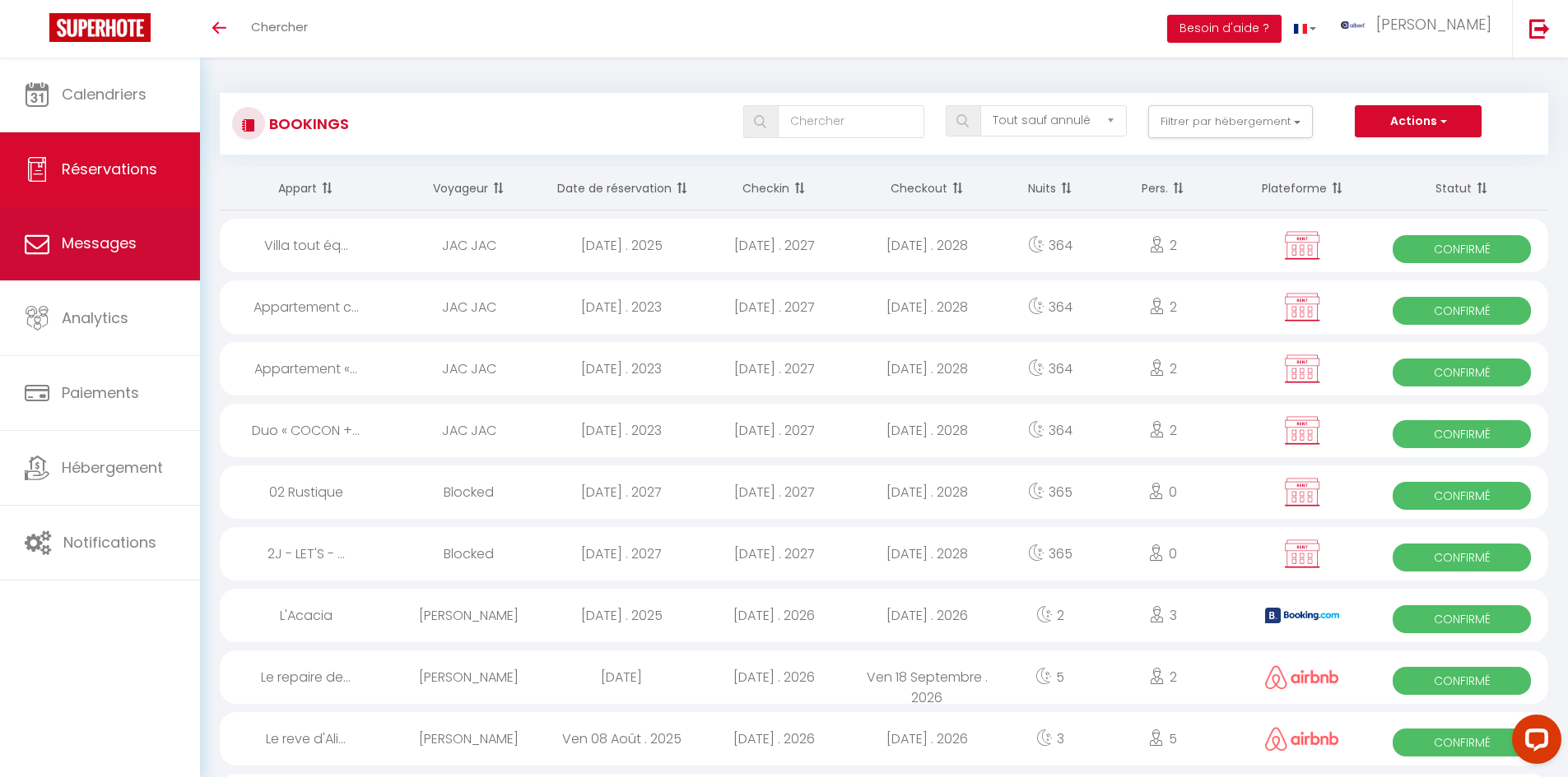
click at [131, 249] on span "Messages" at bounding box center [99, 243] width 75 height 21
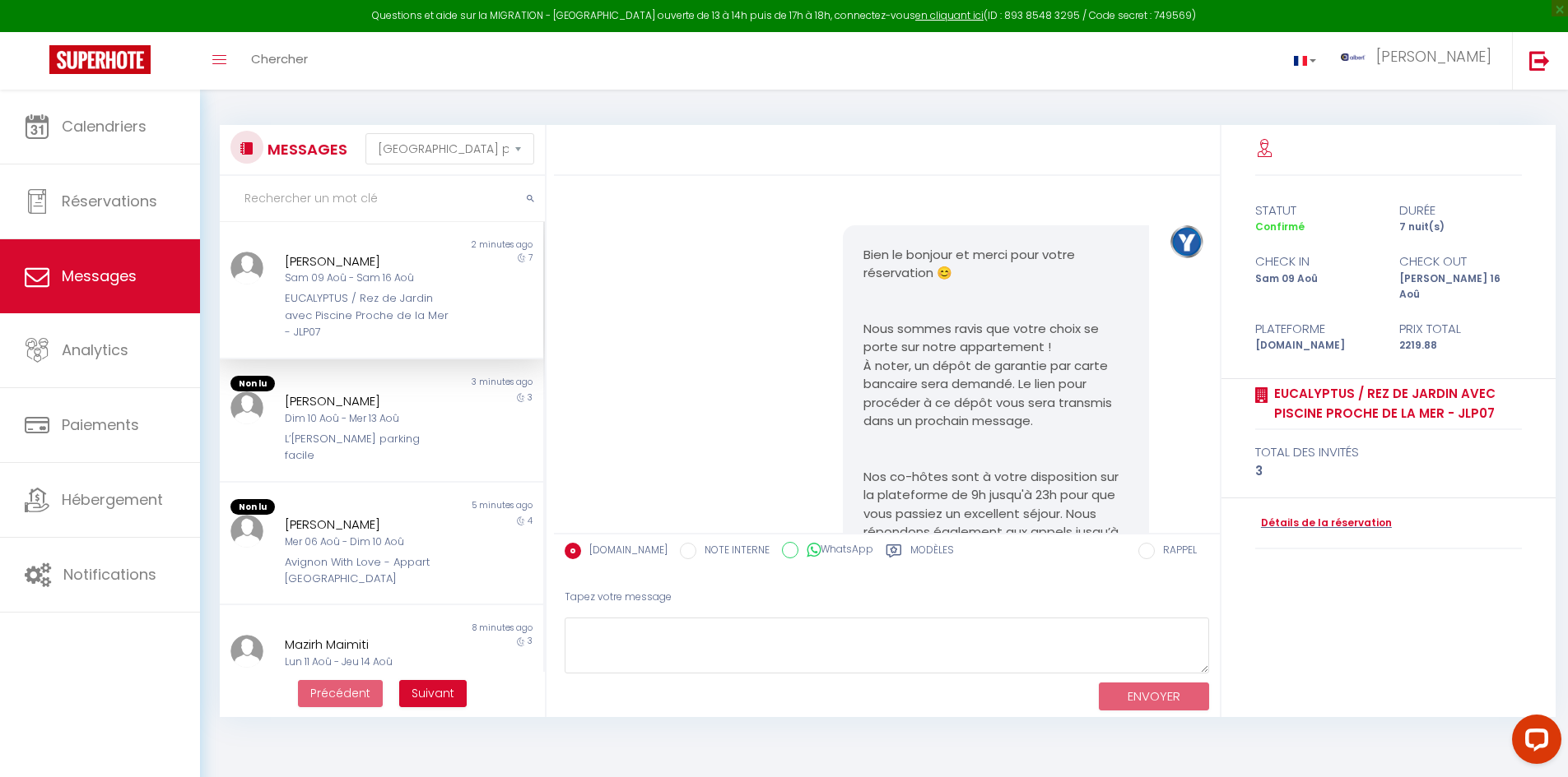
scroll to position [4580, 0]
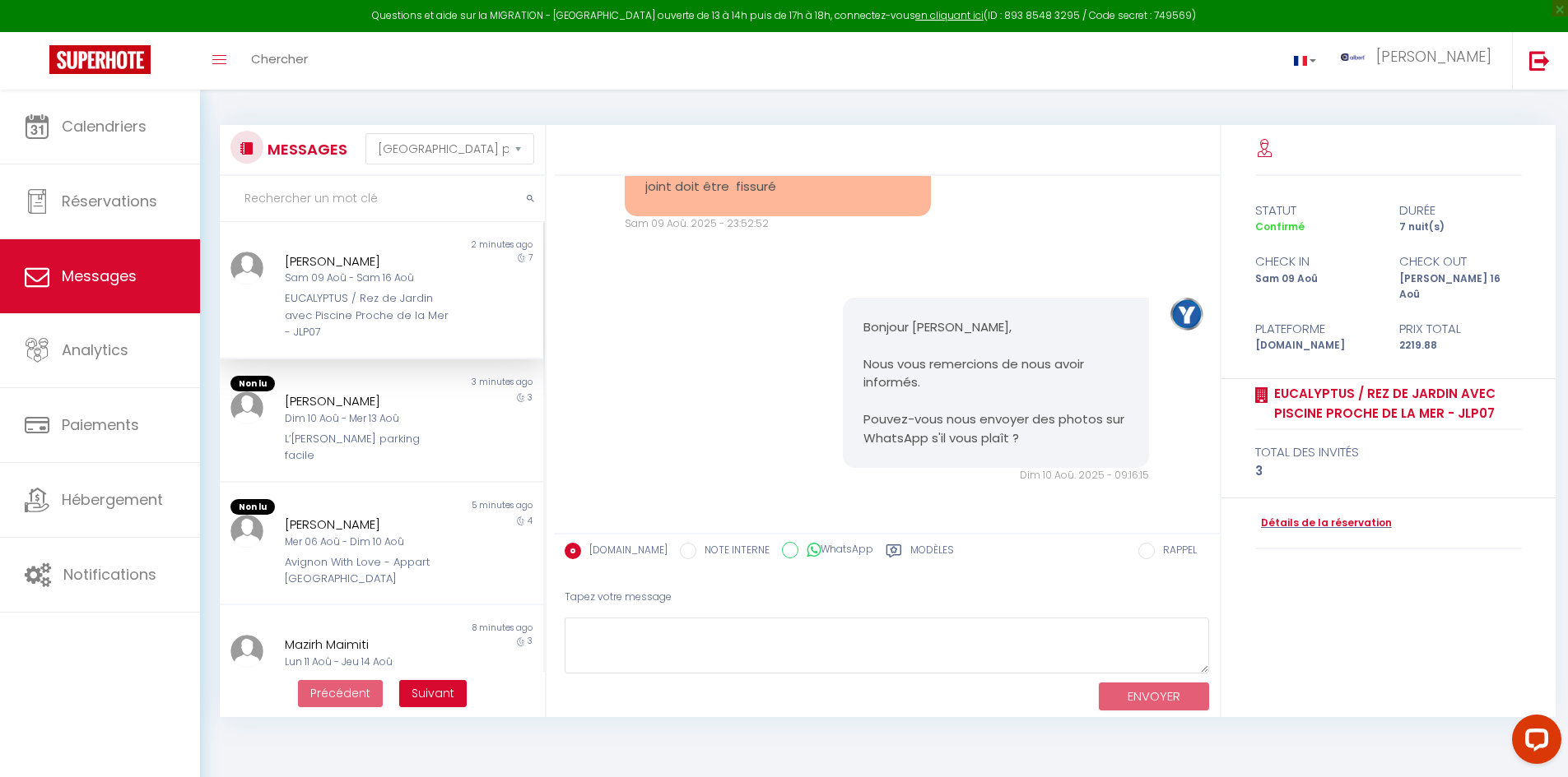
click at [354, 206] on input "text" at bounding box center [382, 198] width 325 height 46
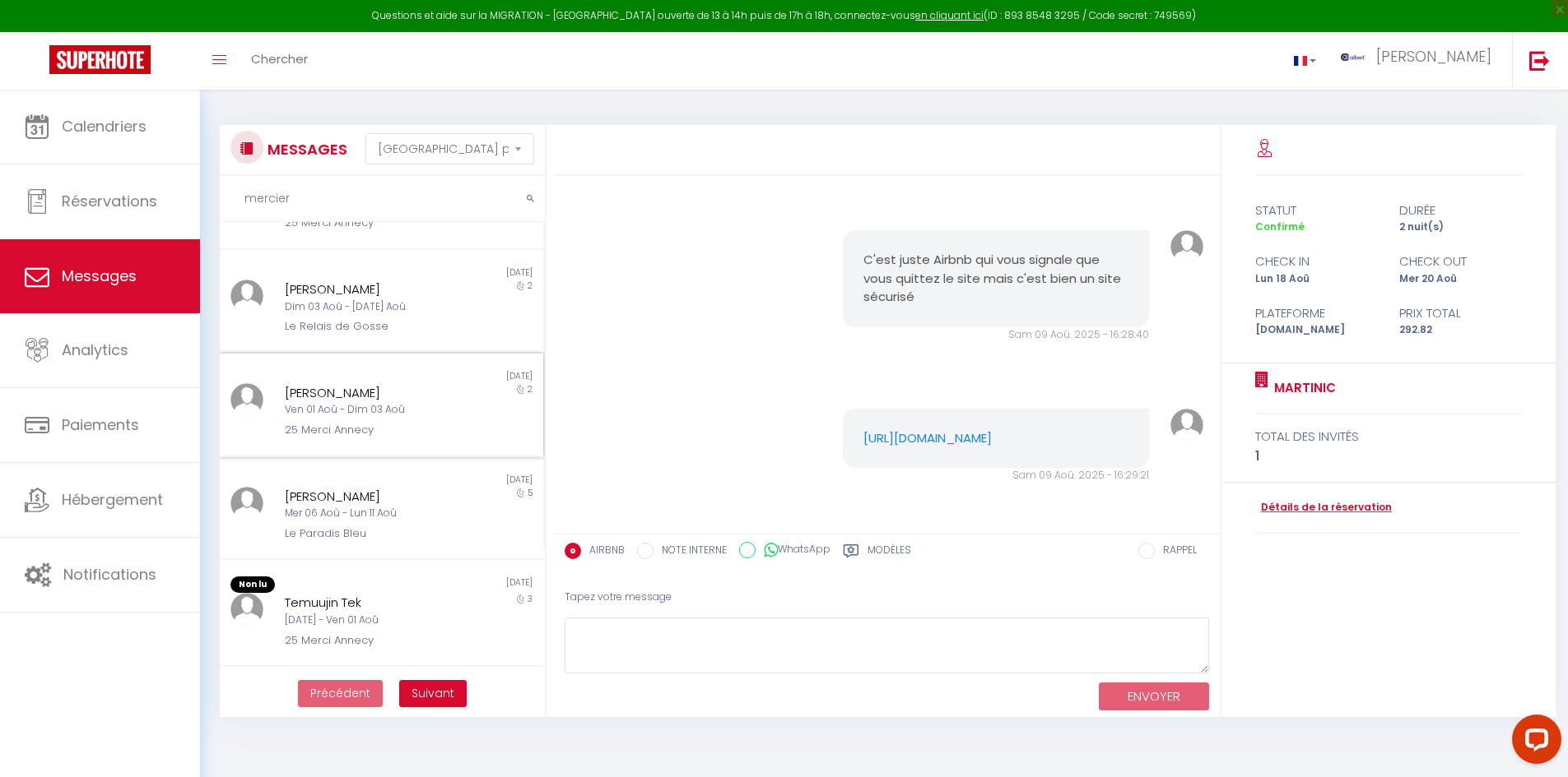
scroll to position [247, 0]
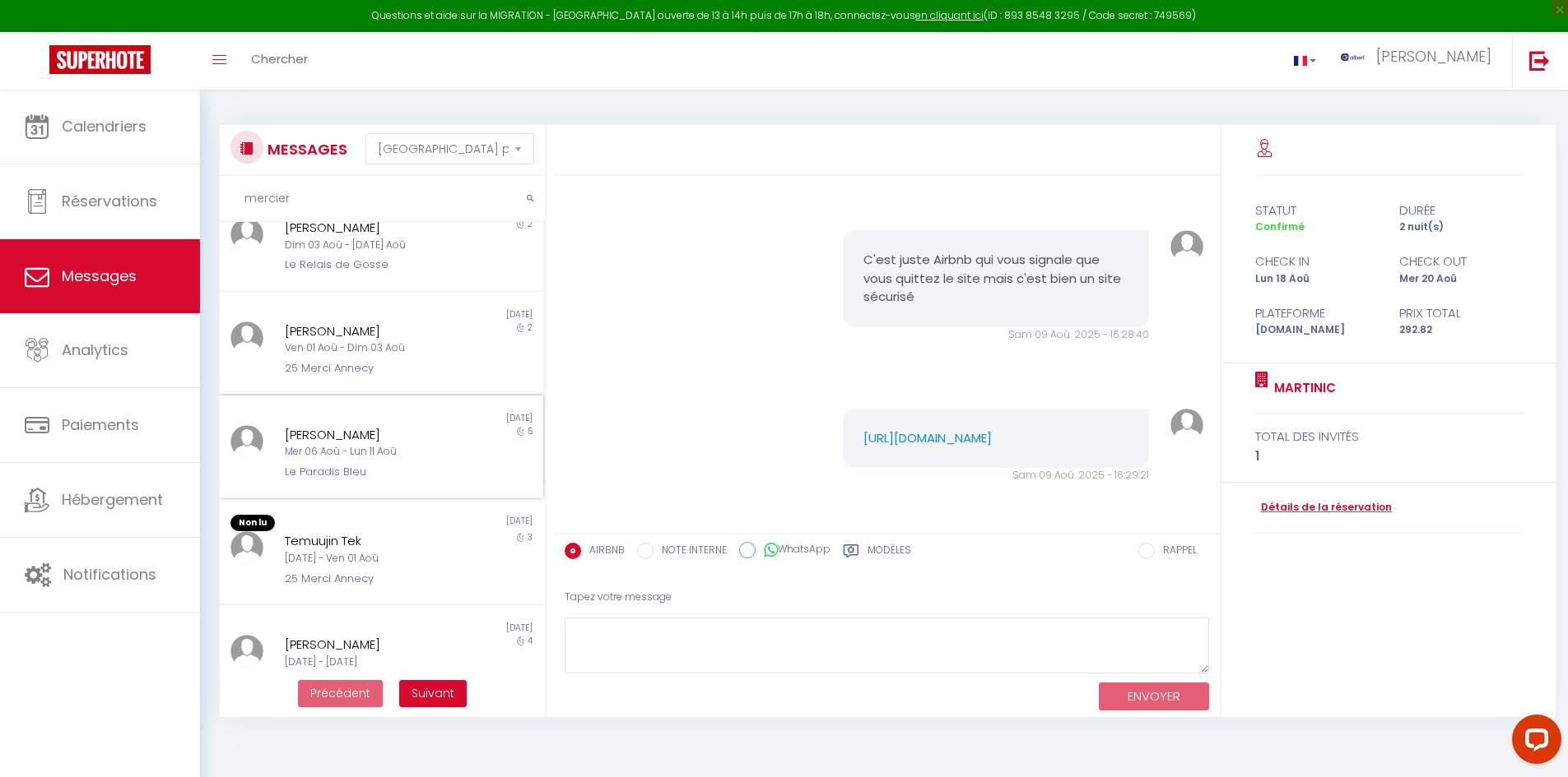
type input "mercier"
click at [464, 446] on div "5" at bounding box center [503, 453] width 80 height 56
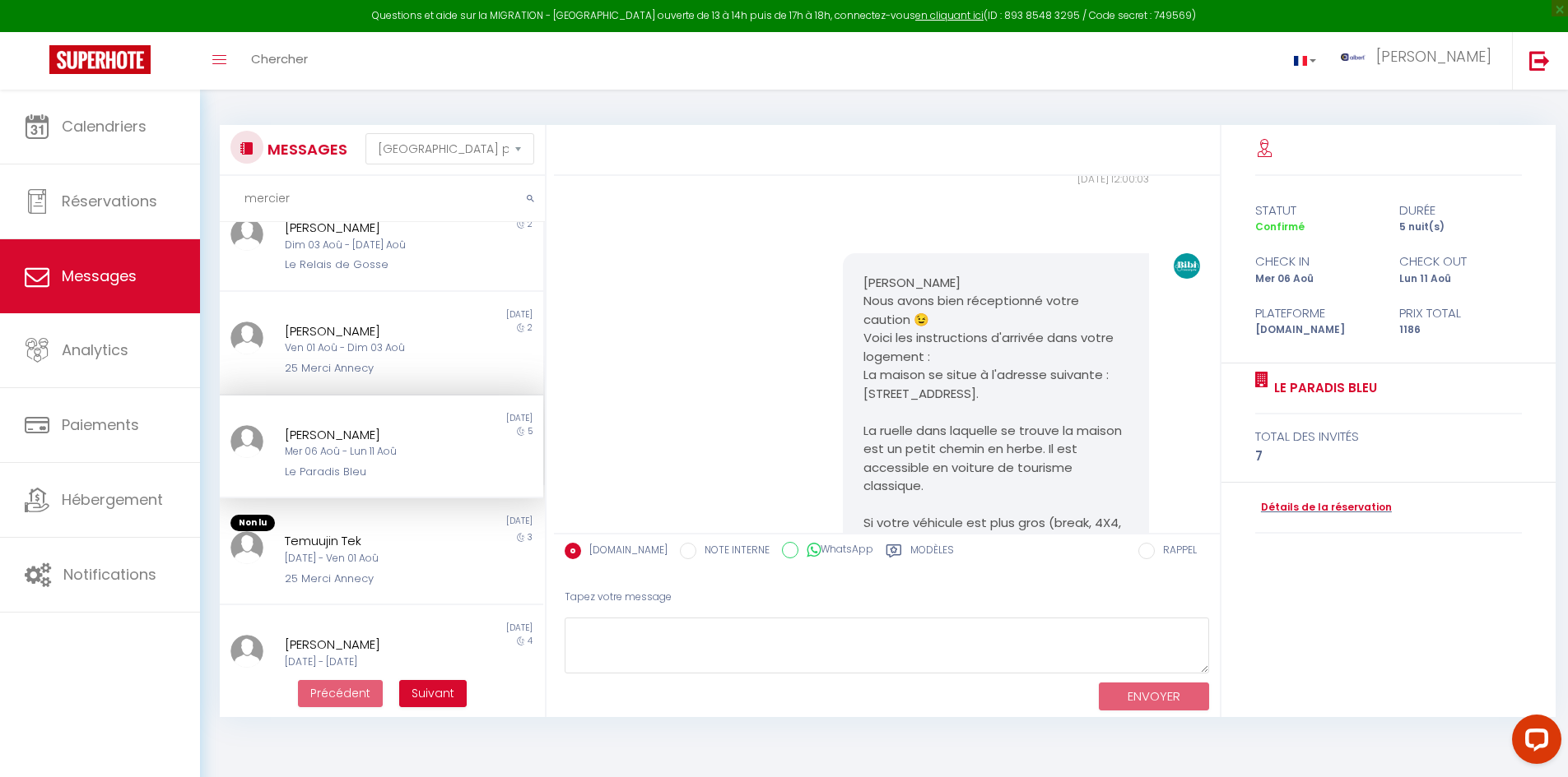
scroll to position [4204, 0]
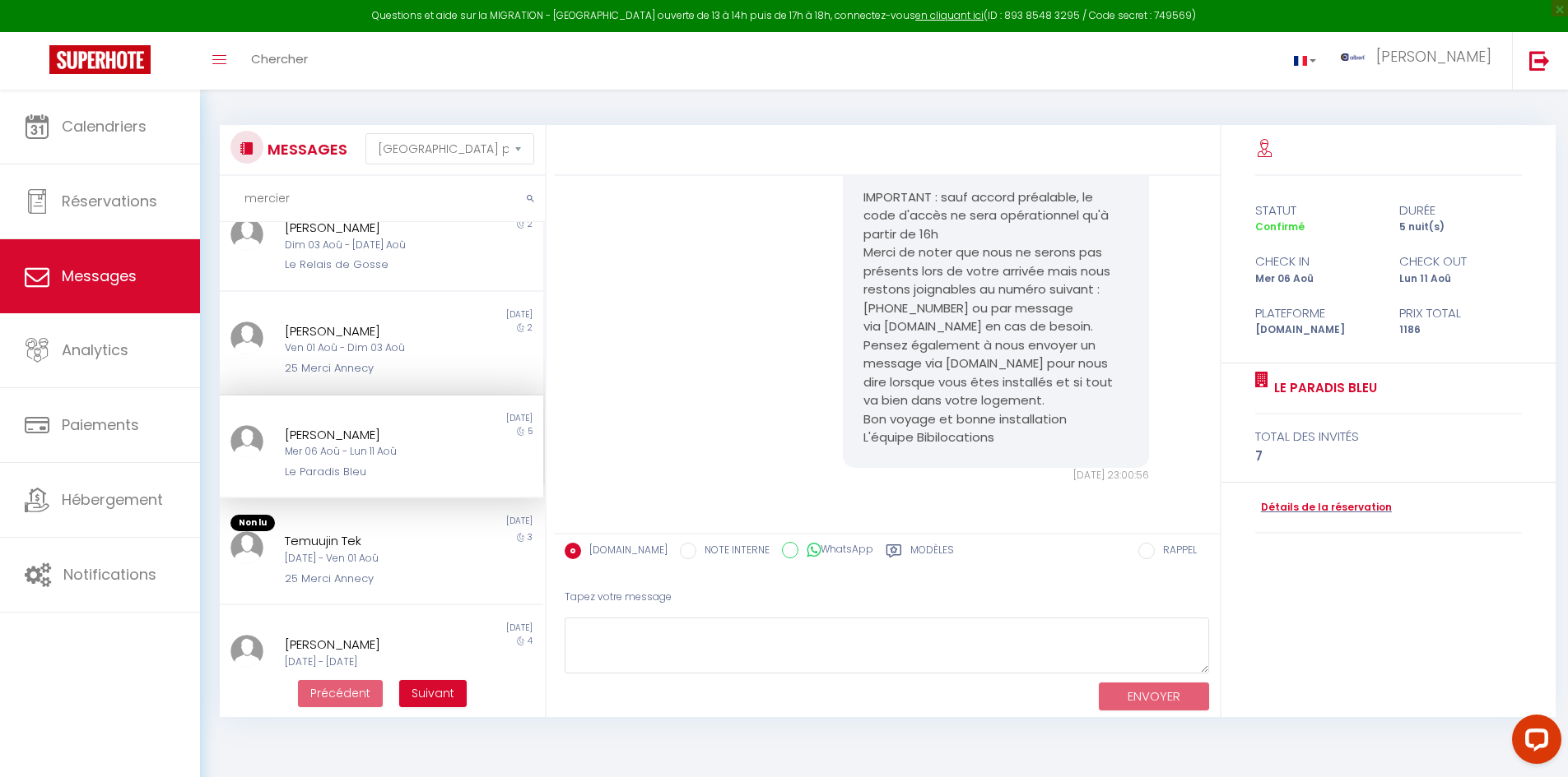
drag, startPoint x: 422, startPoint y: 427, endPoint x: 260, endPoint y: 429, distance: 162.0
click at [260, 429] on div "Sophie Mercier-Benoit Mer 06 Aoû - Lun 11 Aoû Le Paradis Bleu 5" at bounding box center [381, 453] width 323 height 56
copy div "Sophie Mercier-Benoit"
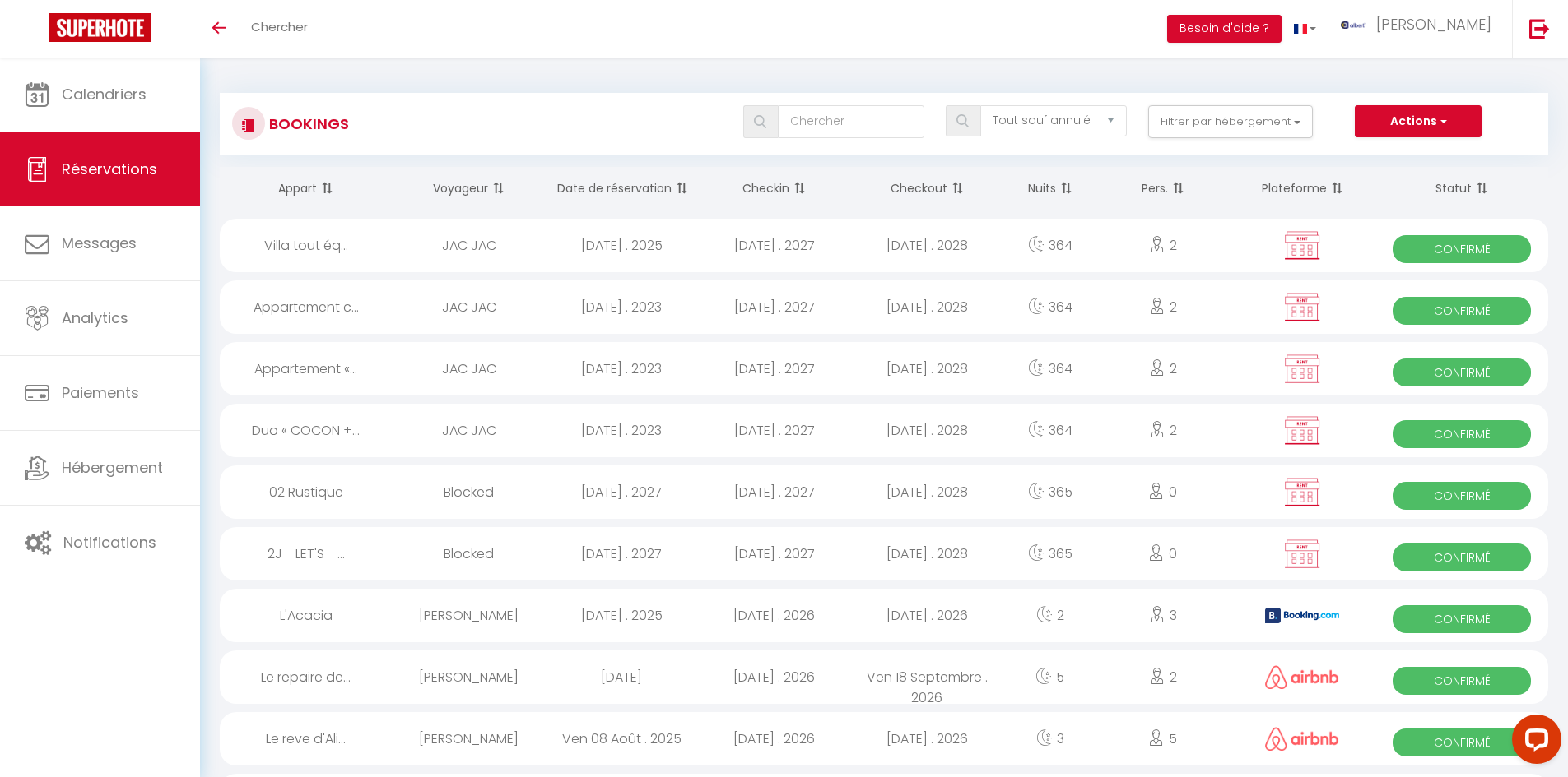
click at [129, 152] on link "Réservations" at bounding box center [100, 169] width 200 height 74
